Goal: Task Accomplishment & Management: Complete application form

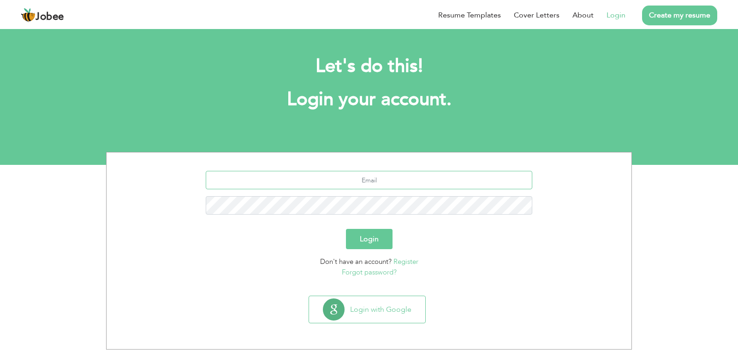
click at [439, 182] on input "text" at bounding box center [369, 180] width 327 height 18
type input "gsm@qenergy.com.pk"
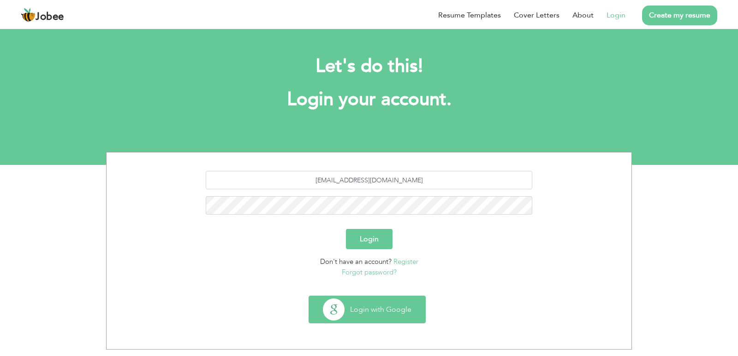
click at [380, 318] on button "Login with Google" at bounding box center [367, 309] width 116 height 27
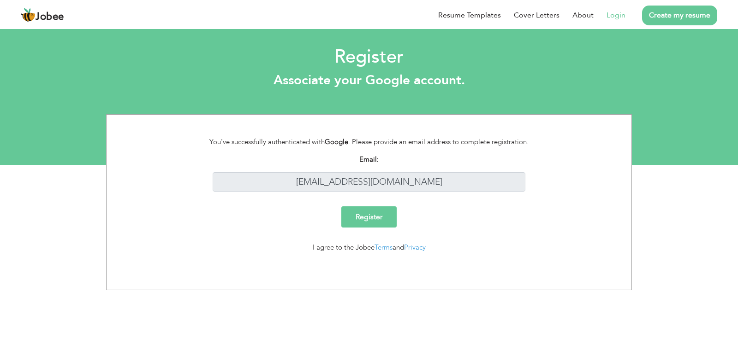
click at [384, 229] on div "Register" at bounding box center [368, 221] width 511 height 29
click at [383, 219] on input "Register" at bounding box center [368, 217] width 55 height 21
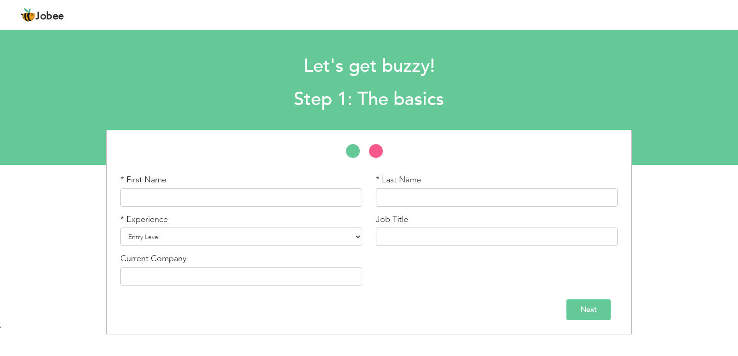
click at [556, 66] on h1 "Let's get buzzy!" at bounding box center [368, 66] width 539 height 24
